Goal: Navigation & Orientation: Find specific page/section

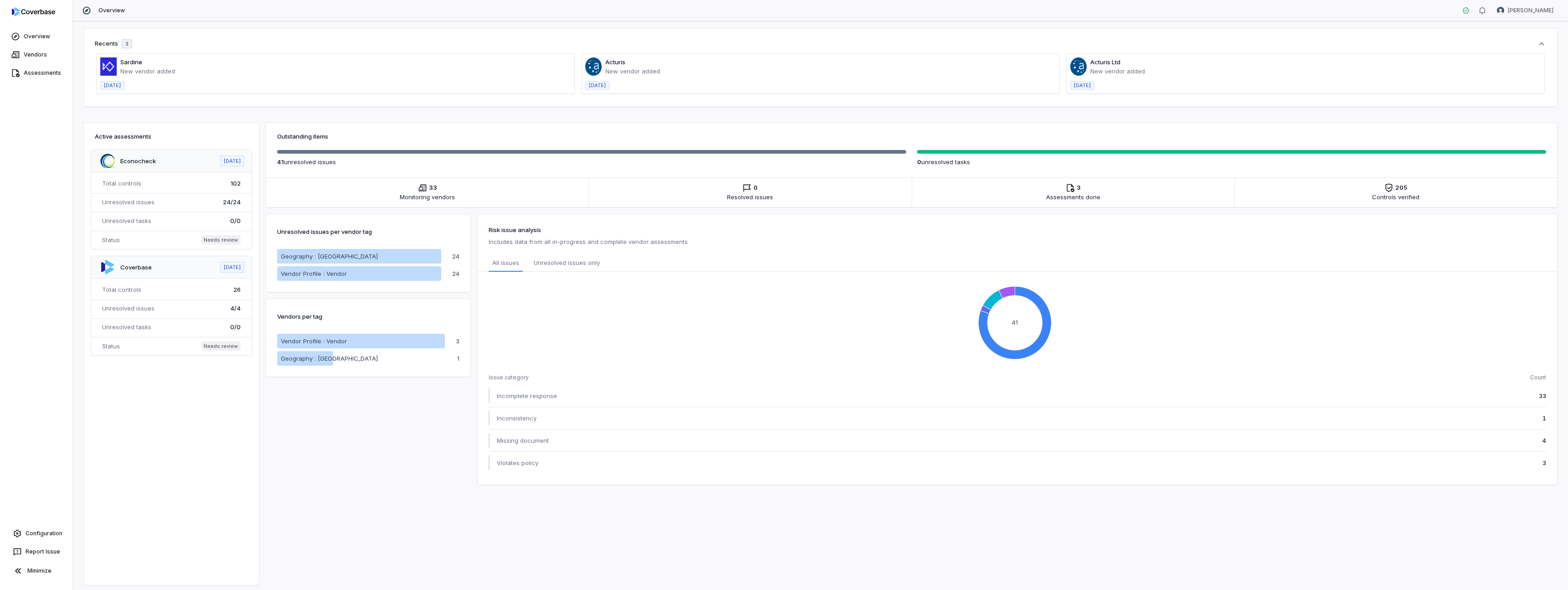
scroll to position [93, 0]
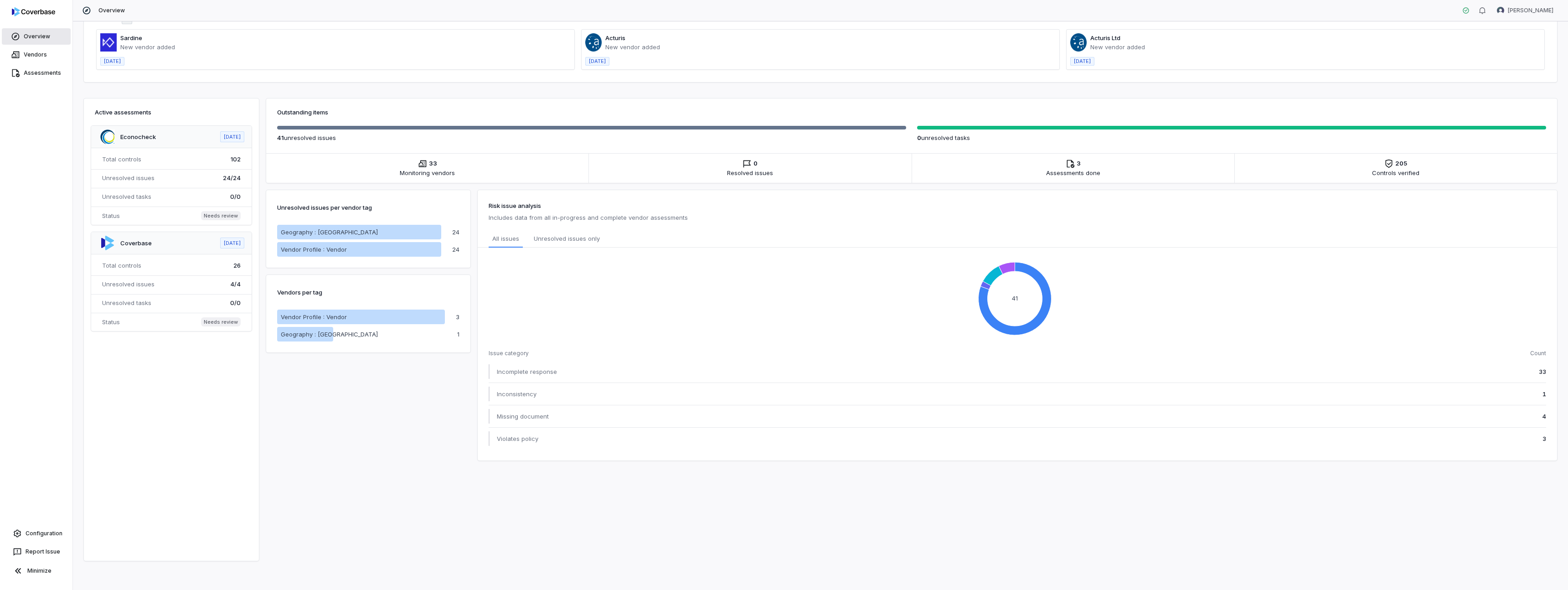
click at [29, 38] on link "Overview" at bounding box center [36, 36] width 69 height 17
click at [26, 58] on link "Vendors" at bounding box center [36, 55] width 69 height 17
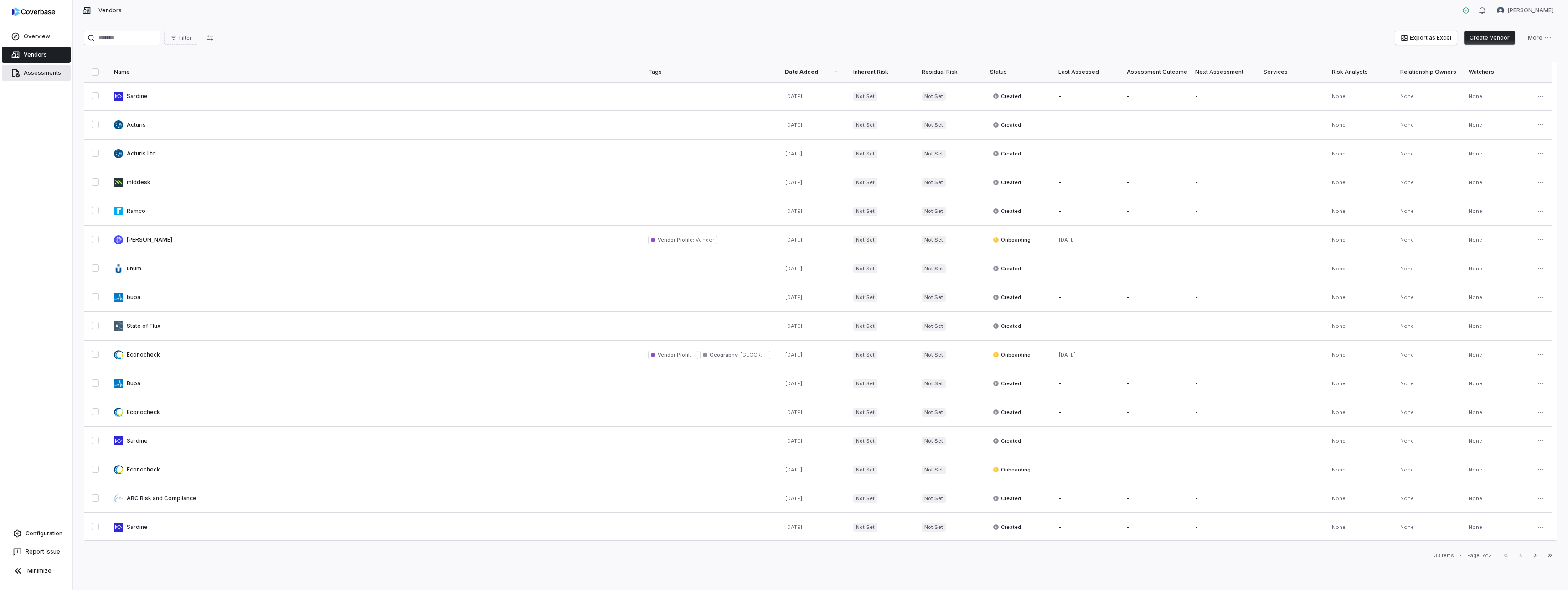
click at [28, 67] on link "Assessments" at bounding box center [36, 73] width 69 height 17
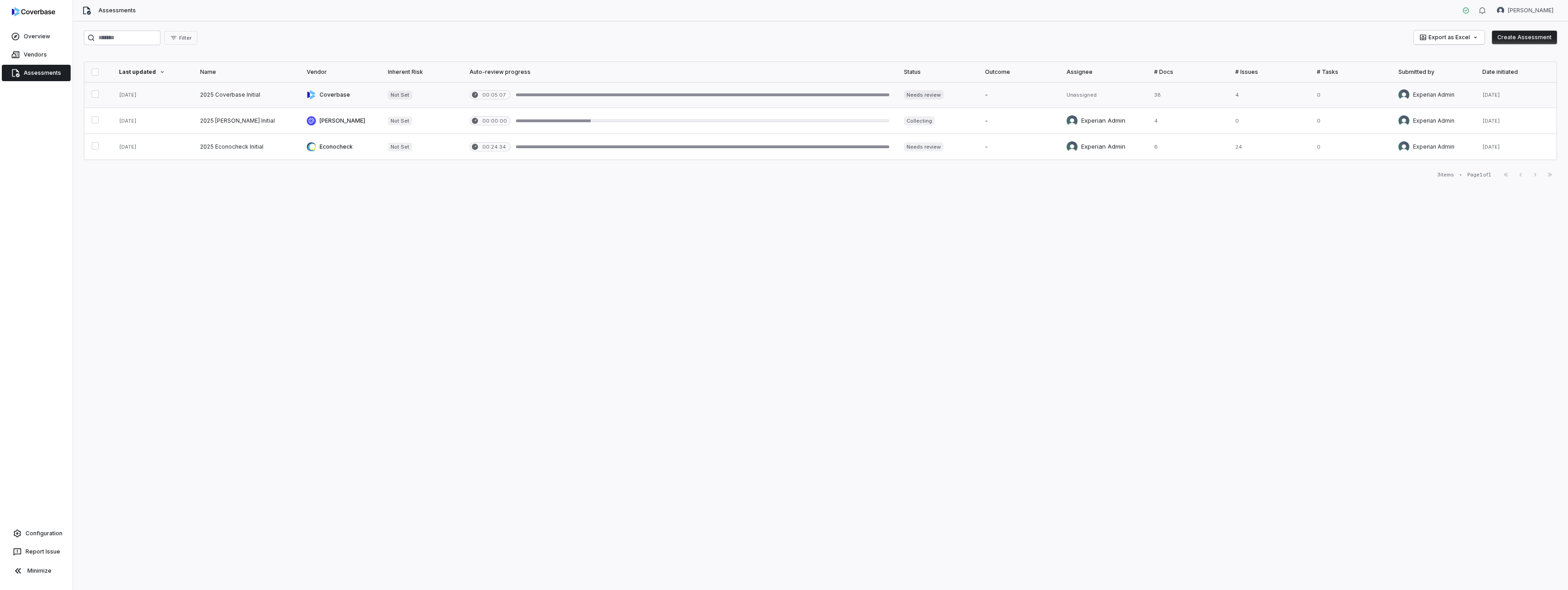
click at [356, 98] on link at bounding box center [340, 95] width 82 height 26
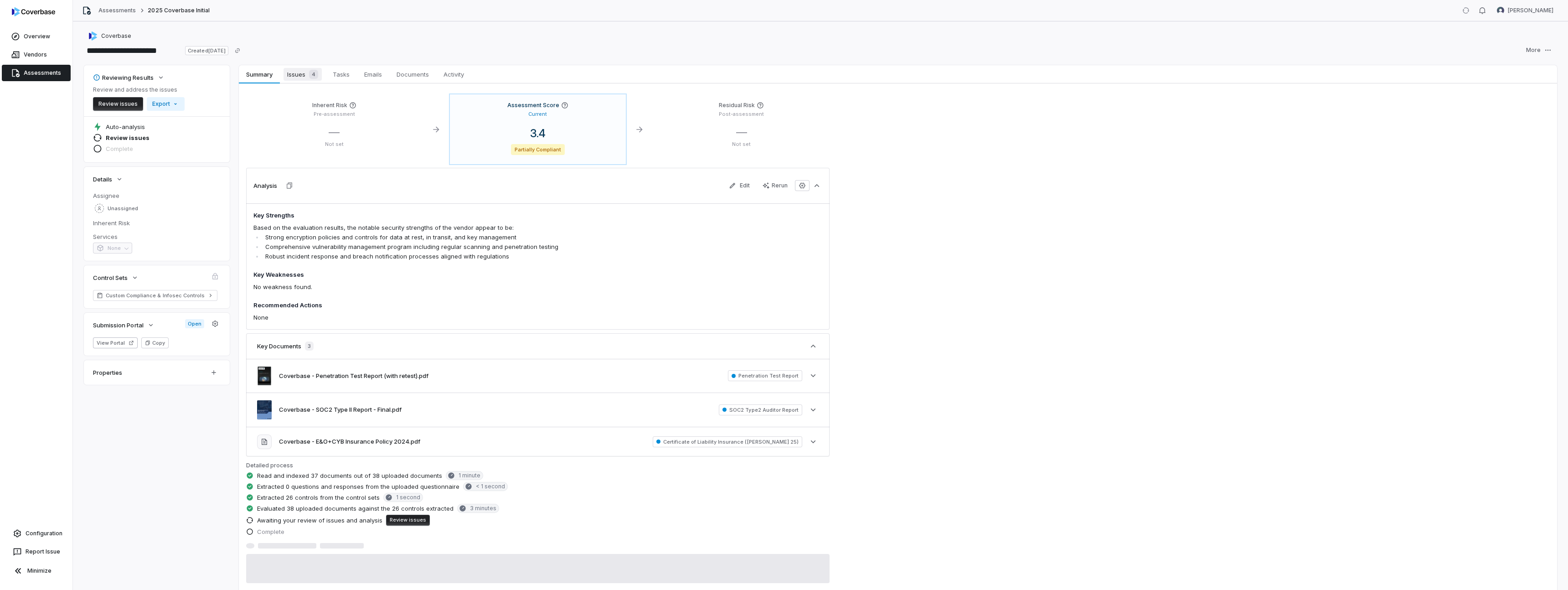
click at [291, 72] on span "Issues 4" at bounding box center [302, 74] width 38 height 13
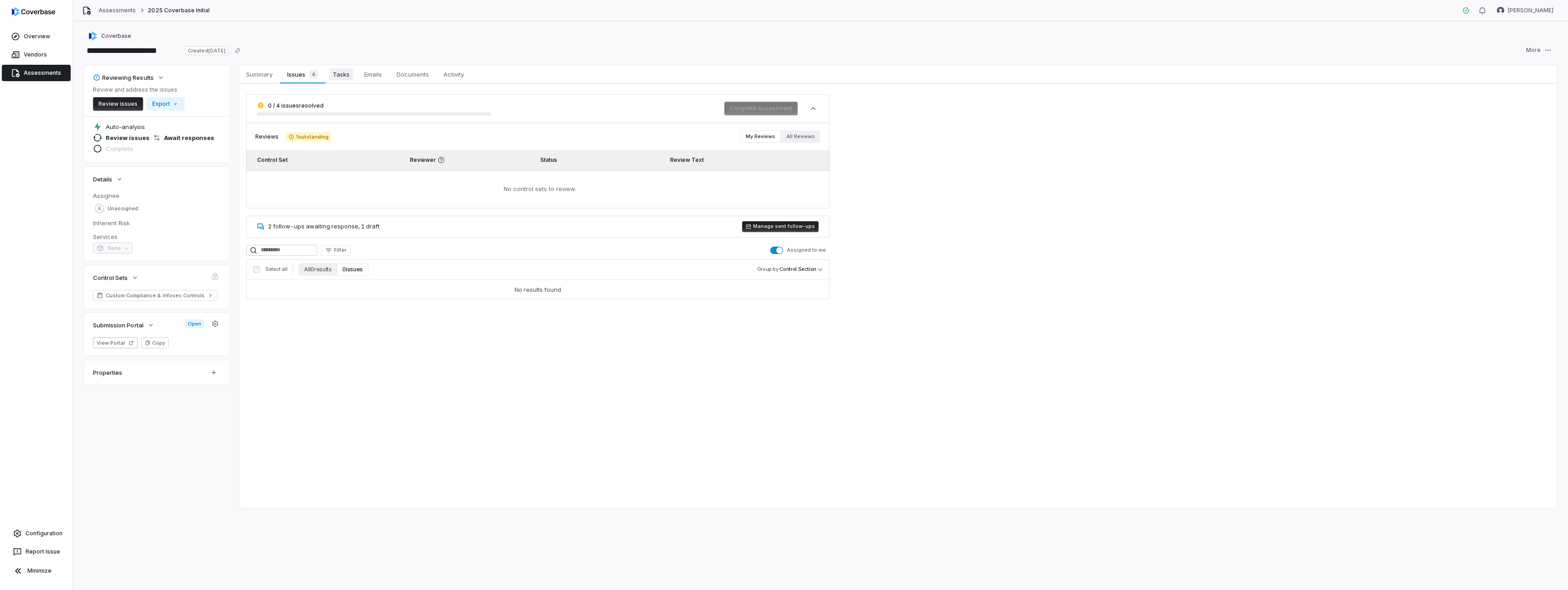
click at [329, 75] on span "Tasks" at bounding box center [341, 74] width 24 height 12
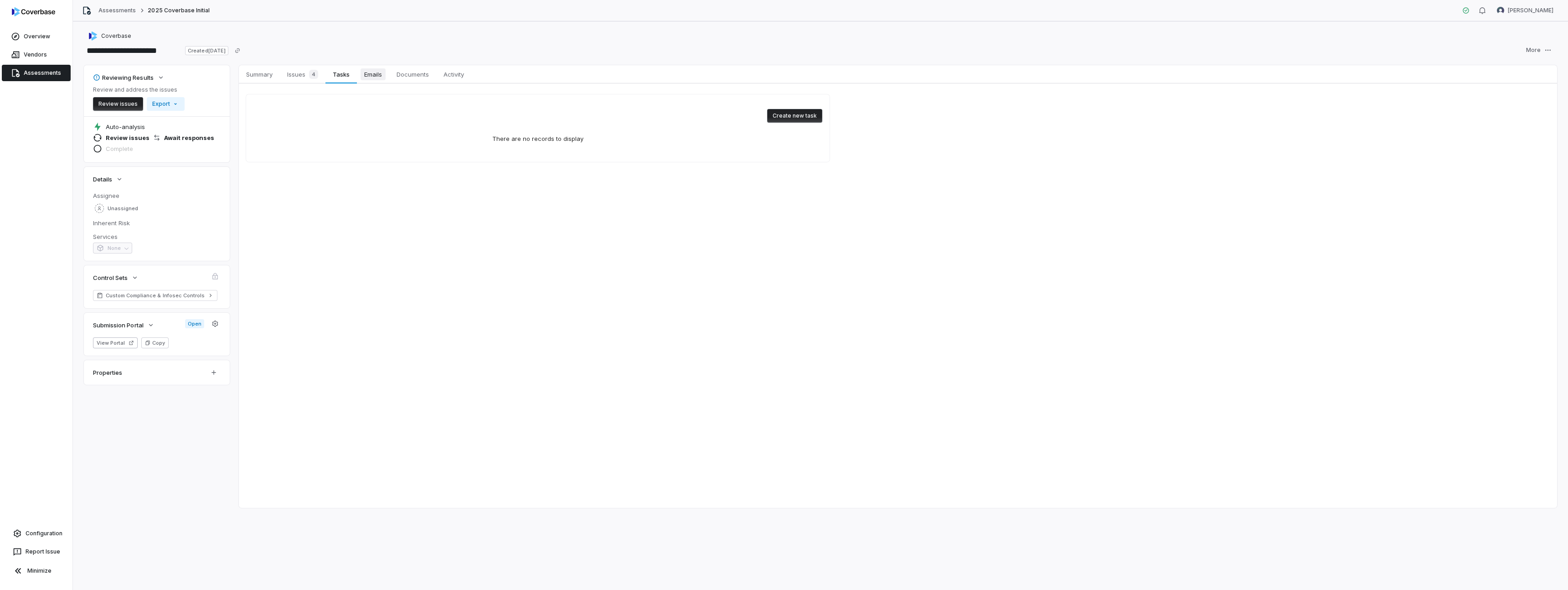
click at [364, 76] on span "Emails" at bounding box center [373, 74] width 25 height 12
